Goal: Check status: Check status

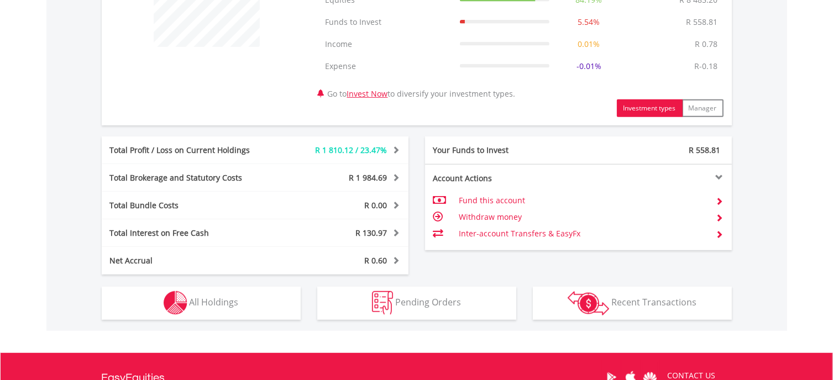
scroll to position [498, 0]
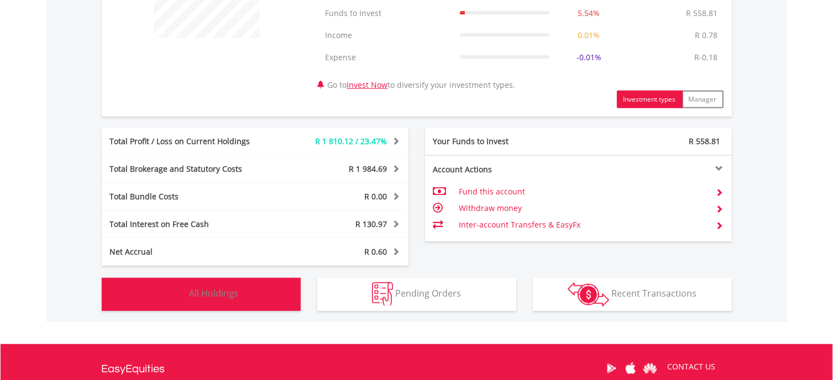
click at [234, 290] on span "All Holdings" at bounding box center [214, 294] width 49 height 12
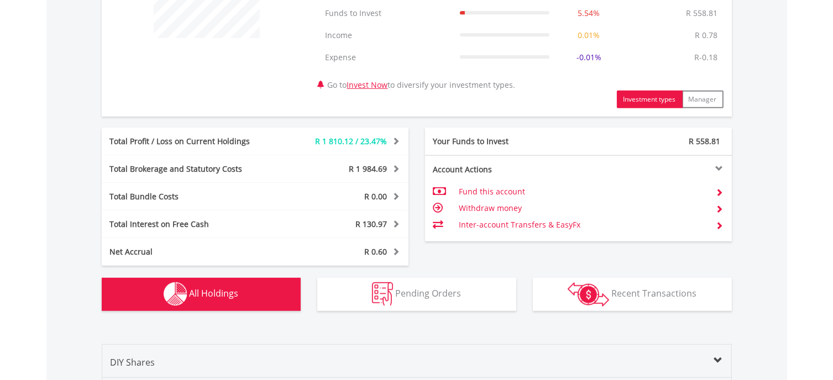
scroll to position [841, 0]
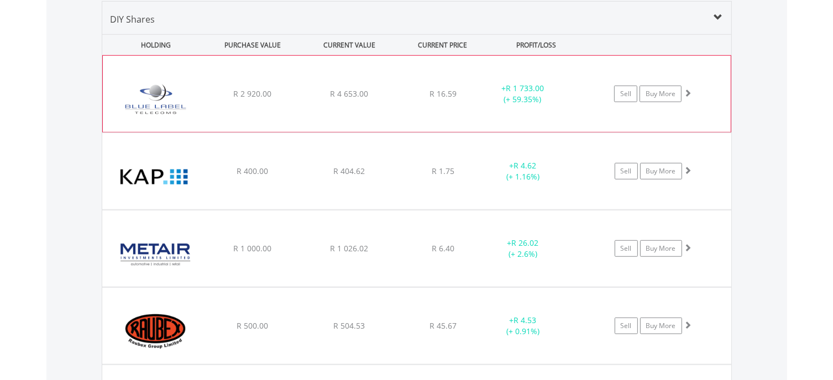
click at [289, 98] on div "﻿ Blue Label Telecoms Limited R 2 920.00 R 4 653.00 R 16.59 + R 1 733.00 (+ 59.…" at bounding box center [417, 94] width 628 height 76
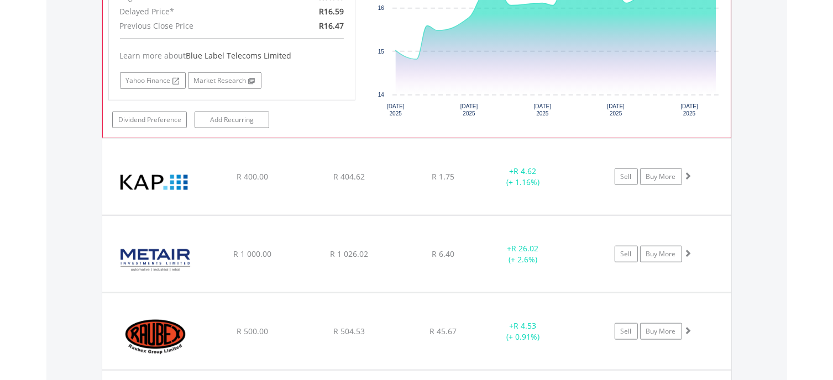
scroll to position [1062, 0]
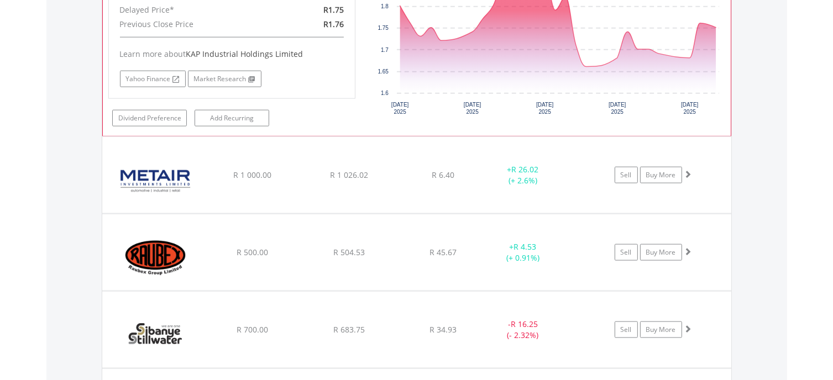
scroll to position [1394, 0]
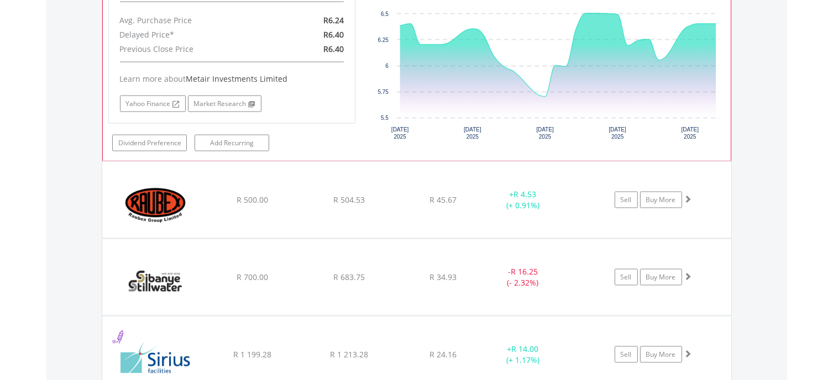
scroll to position [1671, 0]
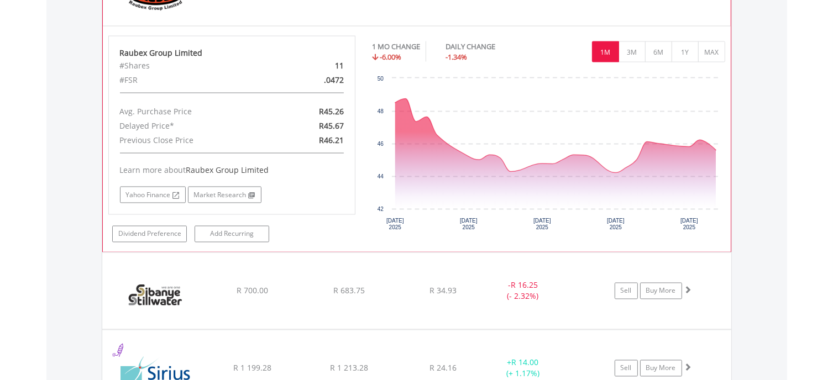
scroll to position [2002, 0]
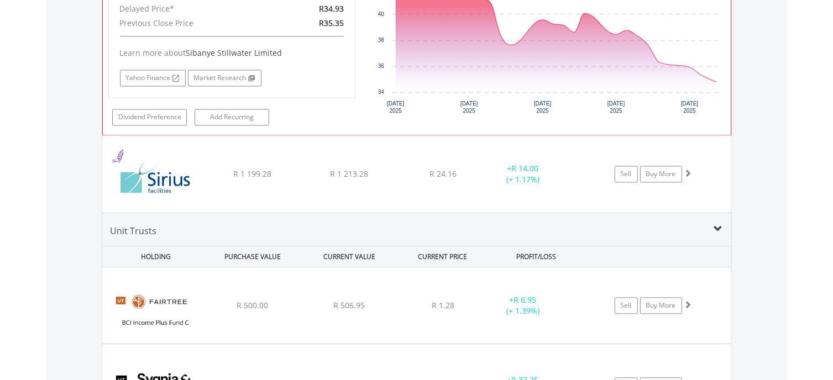
scroll to position [2279, 0]
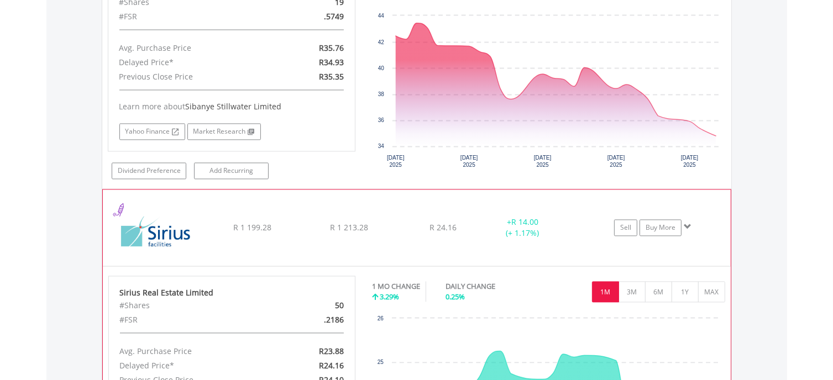
scroll to position [2226, 0]
